Goal: Transaction & Acquisition: Purchase product/service

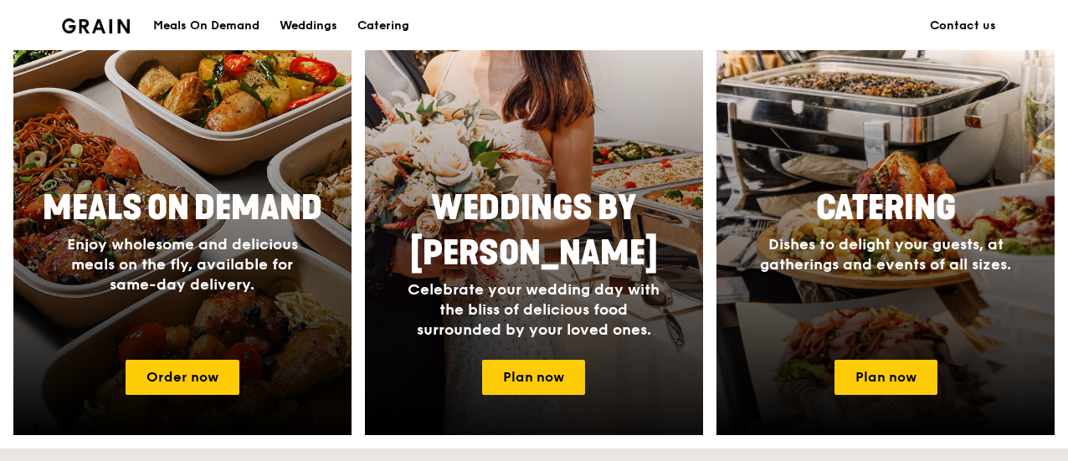
scroll to position [754, 0]
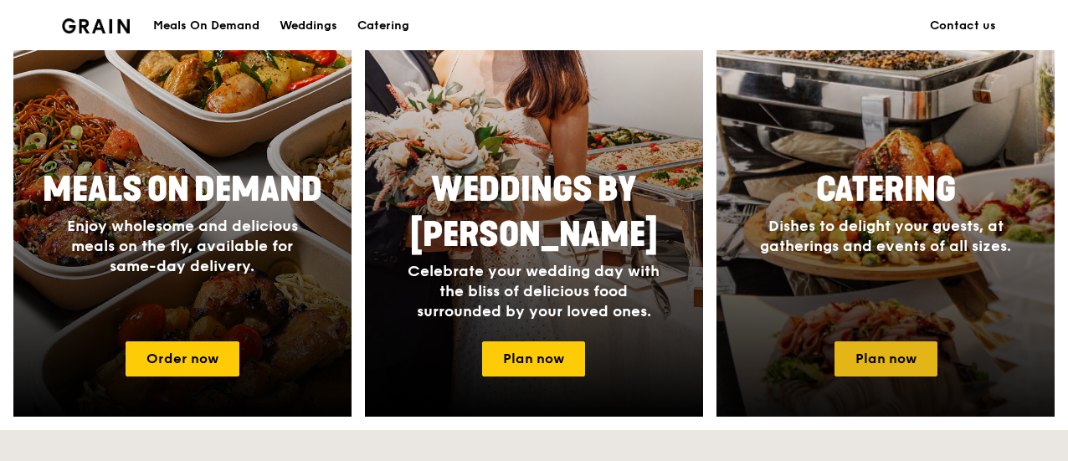
click at [922, 363] on link "Plan now" at bounding box center [886, 359] width 103 height 35
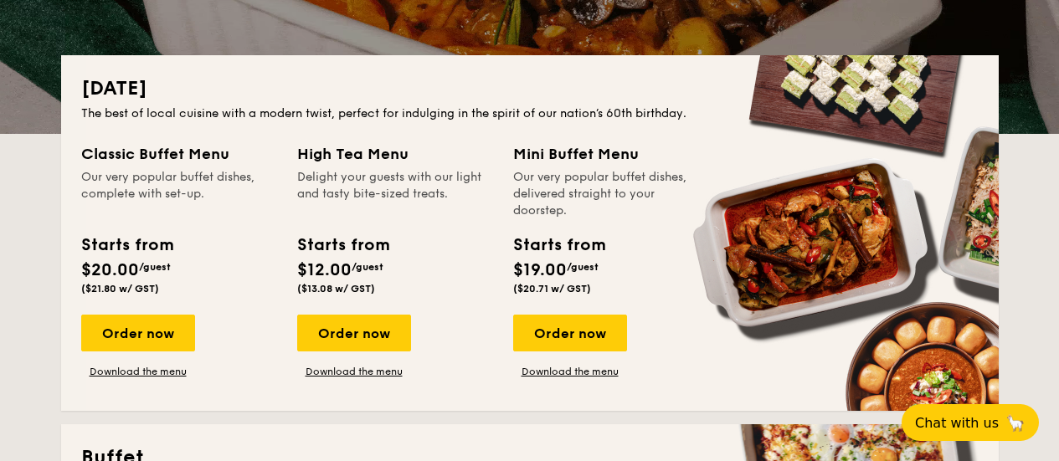
click at [141, 244] on div "Starts from" at bounding box center [126, 245] width 91 height 25
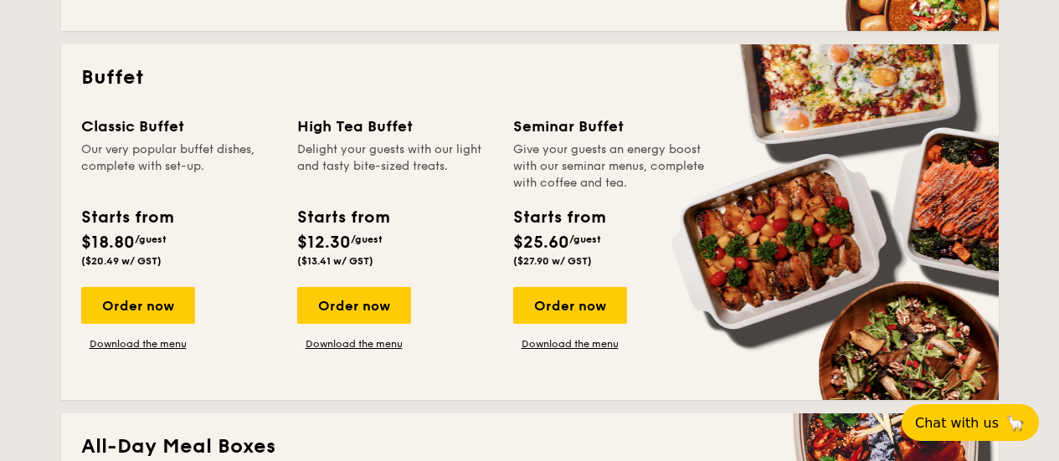
scroll to position [670, 0]
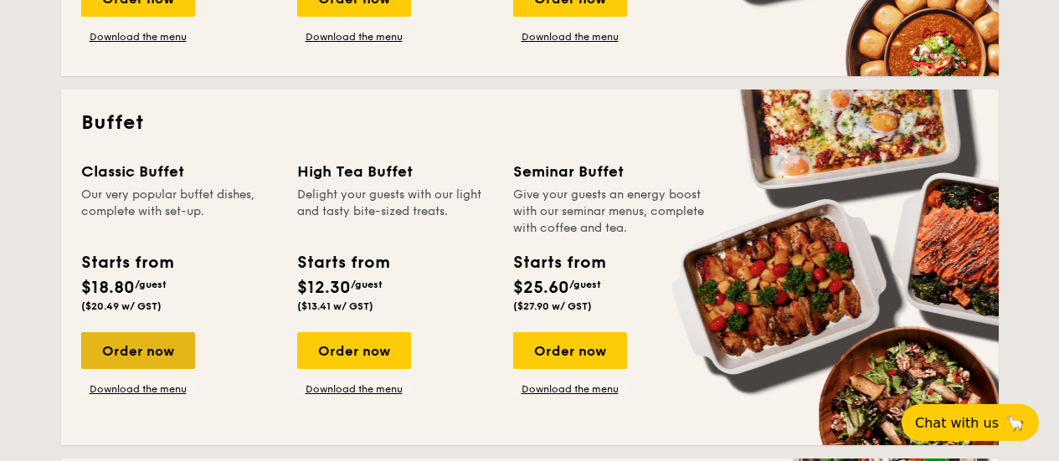
click at [129, 342] on div "Order now" at bounding box center [138, 350] width 114 height 37
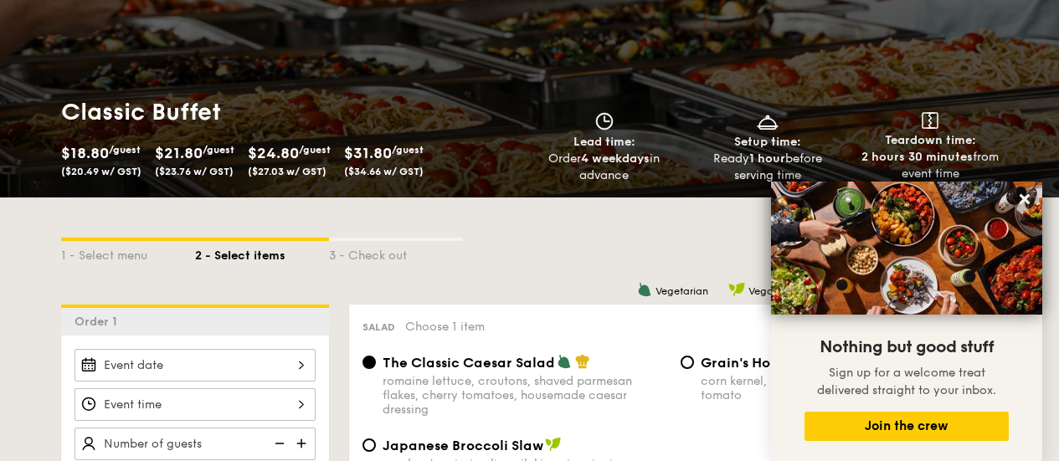
scroll to position [335, 0]
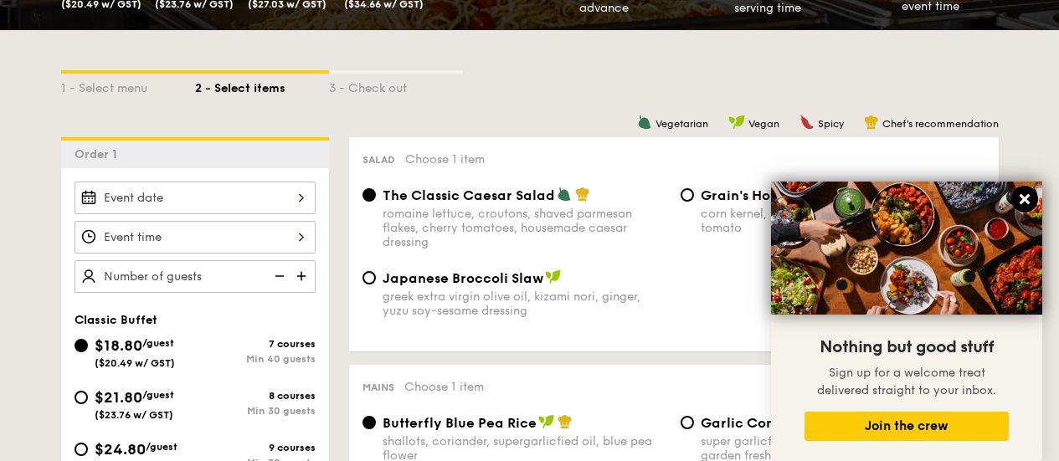
click at [1027, 198] on icon at bounding box center [1025, 199] width 10 height 10
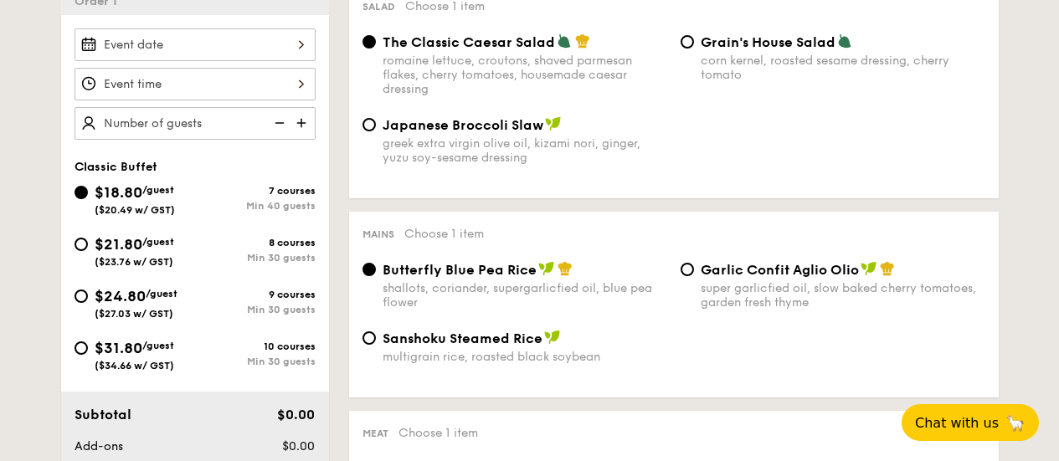
scroll to position [502, 0]
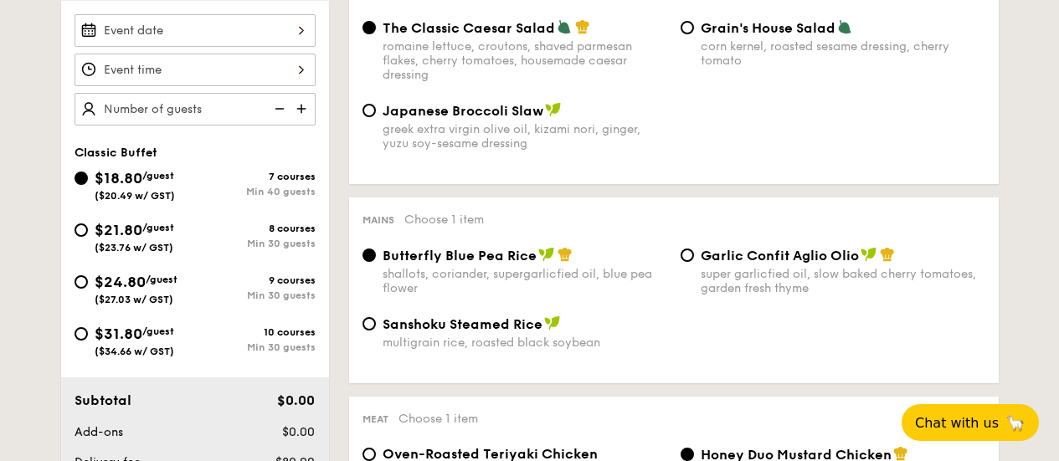
click at [215, 235] on div "8 courses Min 30 guests" at bounding box center [255, 236] width 121 height 27
click at [213, 233] on div "8 courses" at bounding box center [255, 229] width 121 height 12
click at [88, 233] on input "$21.80 /guest ($23.76 w/ GST) 8 courses Min 30 guests" at bounding box center [81, 230] width 13 height 13
radio input "true"
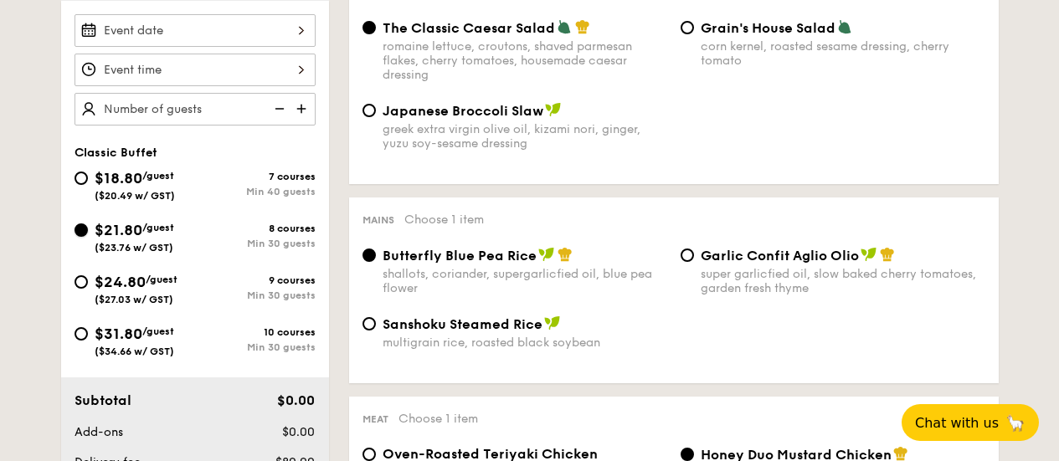
radio input "true"
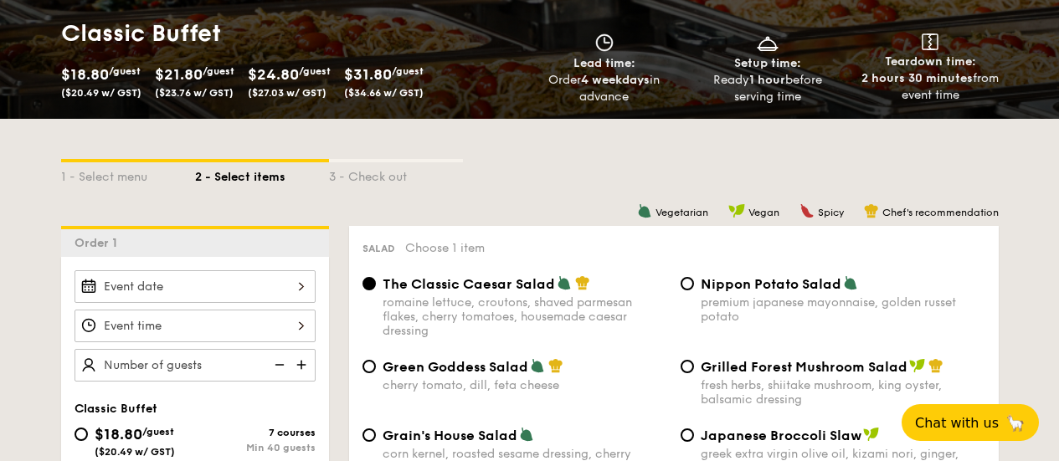
scroll to position [330, 0]
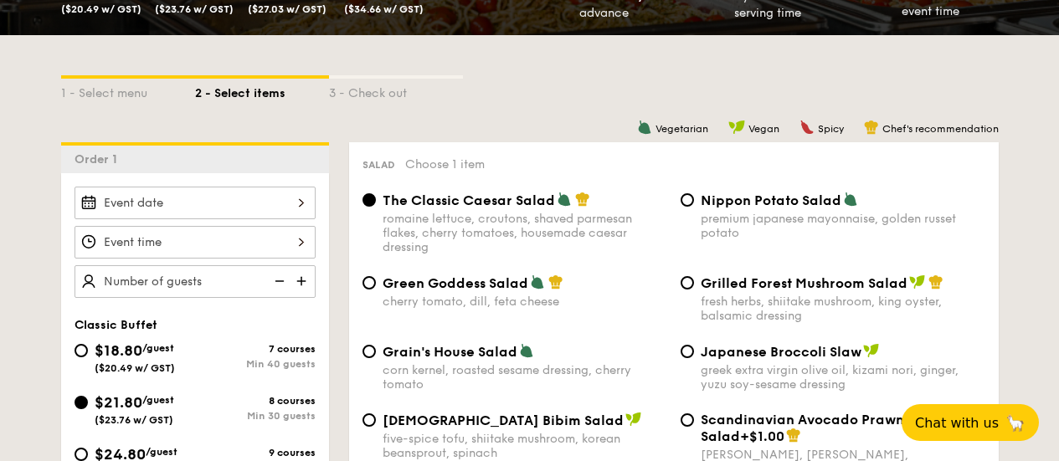
click at [101, 364] on span "($20.49 w/ GST)" at bounding box center [135, 369] width 80 height 12
click at [88, 358] on input "$18.80 /guest ($20.49 w/ GST) 7 courses Min 40 guests" at bounding box center [81, 350] width 13 height 13
radio input "true"
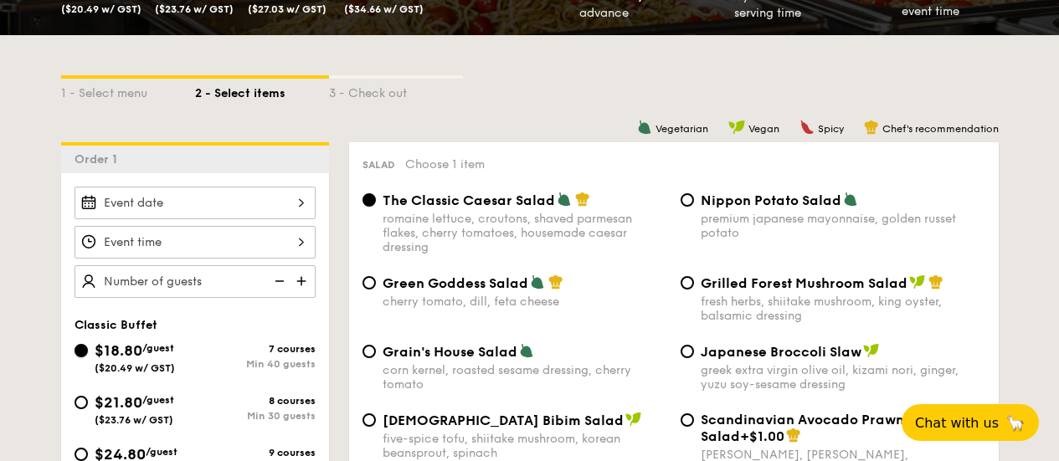
radio input "true"
